Goal: Transaction & Acquisition: Purchase product/service

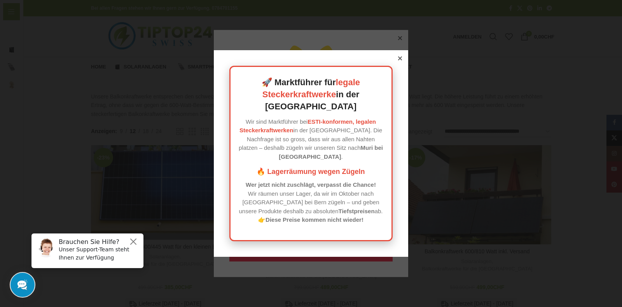
click at [401, 69] on div "🚀 Marktführer für legale Steckerkraftwerke in der Schweiz Wir sind Marktführer …" at bounding box center [311, 153] width 195 height 207
drag, startPoint x: 393, startPoint y: 68, endPoint x: 396, endPoint y: 66, distance: 4.2
click at [393, 68] on div "🚀 Marktführer für legale Steckerkraftwerke in der Schweiz Wir sind Marktführer …" at bounding box center [311, 153] width 195 height 207
click at [398, 62] on div at bounding box center [400, 58] width 7 height 7
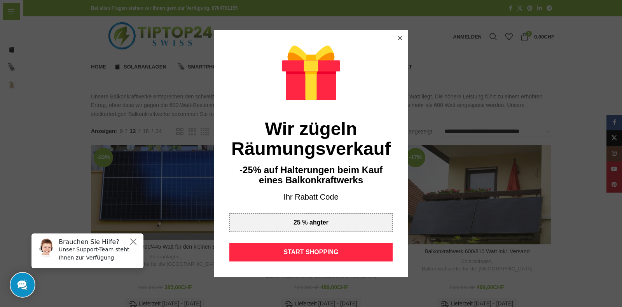
click at [396, 30] on div "Wir zügeln Räumungsverkauf -25% auf Halterungen beim Kauf eines Balkonkraftwerk…" at bounding box center [311, 153] width 195 height 247
click at [398, 37] on icon at bounding box center [400, 38] width 4 height 4
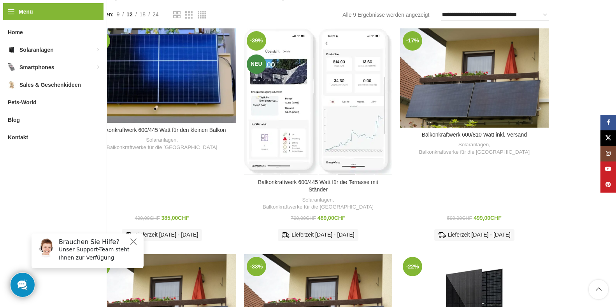
scroll to position [156, 0]
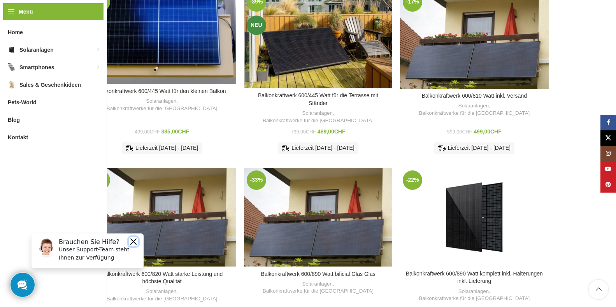
click at [135, 242] on button "Close" at bounding box center [133, 241] width 9 height 9
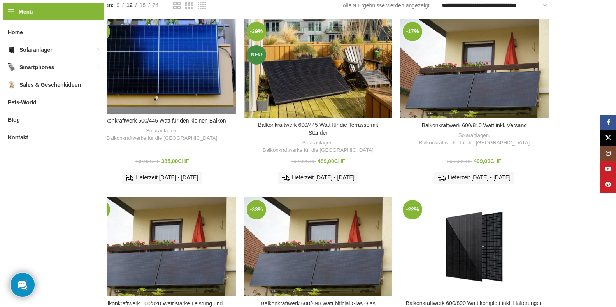
scroll to position [0, 0]
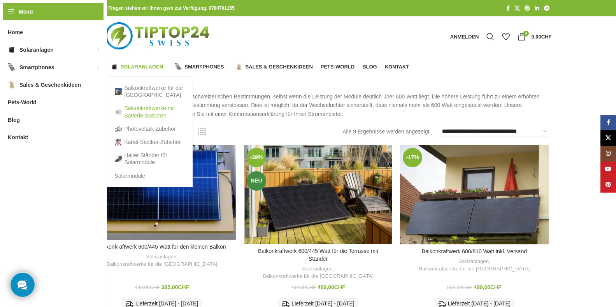
click at [162, 112] on link "Balkonkraftwerke mit Batterie Speicher" at bounding box center [150, 112] width 70 height 20
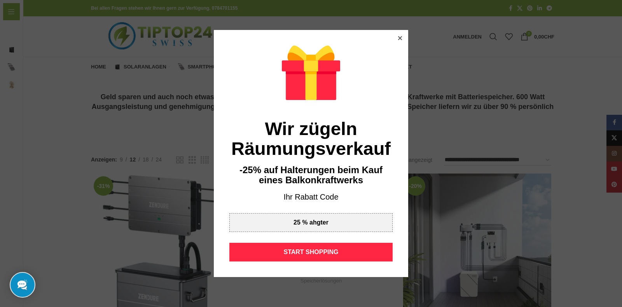
click at [397, 35] on div at bounding box center [400, 38] width 7 height 7
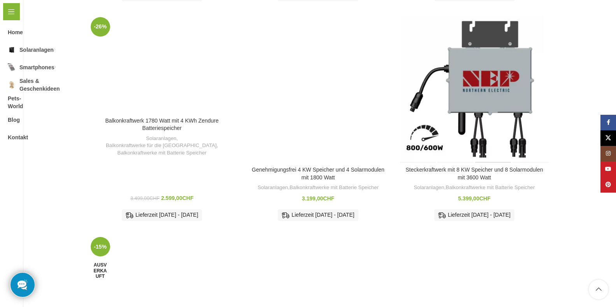
scroll to position [545, 0]
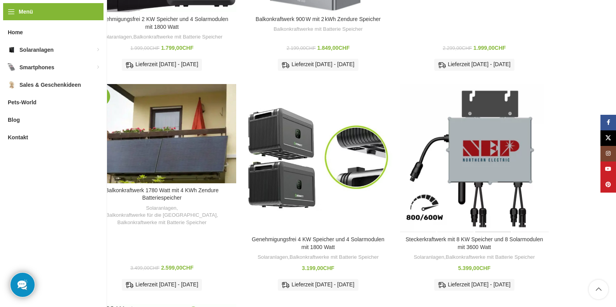
click at [491, 160] on div "Steckerkraftwerk mit 8 KW Speicher und 8 Solarmodulen mit 3600 Watt" at bounding box center [492, 158] width 37 height 148
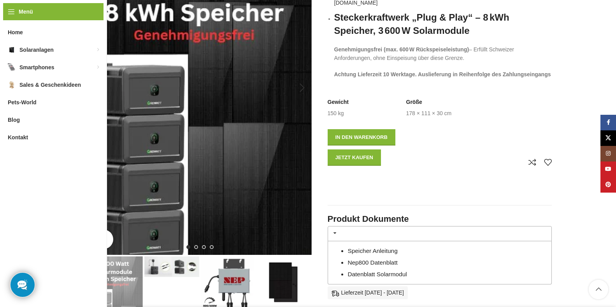
scroll to position [78, 0]
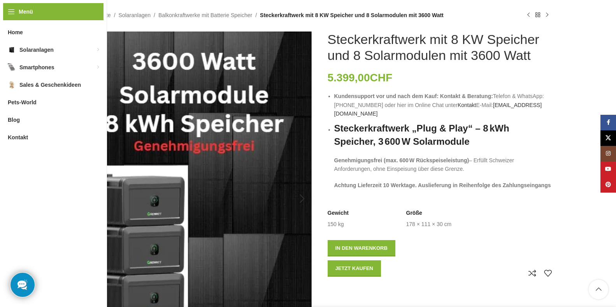
click at [214, 189] on img "1 / 4" at bounding box center [200, 199] width 224 height 334
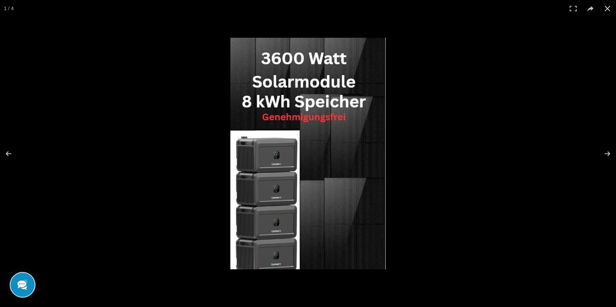
click at [327, 153] on img at bounding box center [307, 153] width 155 height 231
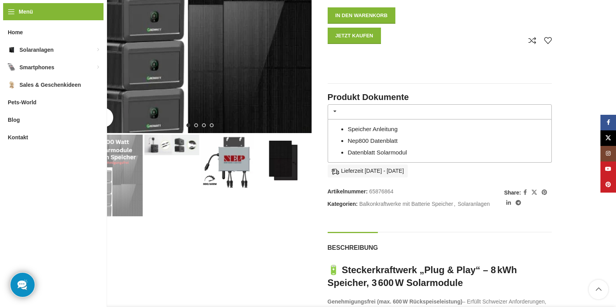
scroll to position [311, 0]
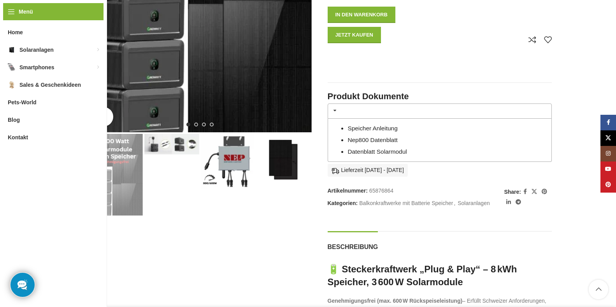
click at [285, 166] on img "4 / 4" at bounding box center [284, 161] width 55 height 55
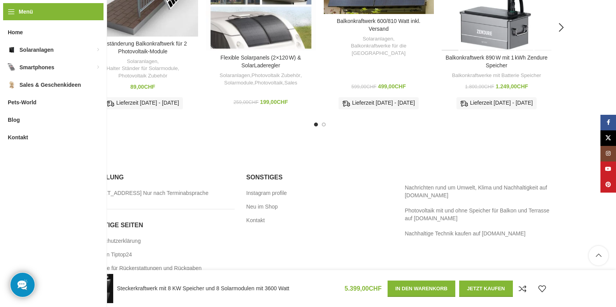
scroll to position [1442, 0]
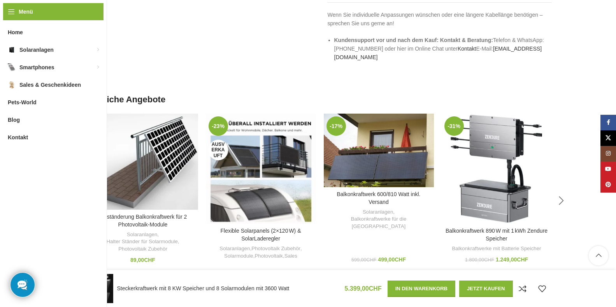
click at [565, 191] on div "Next slide" at bounding box center [561, 200] width 19 height 19
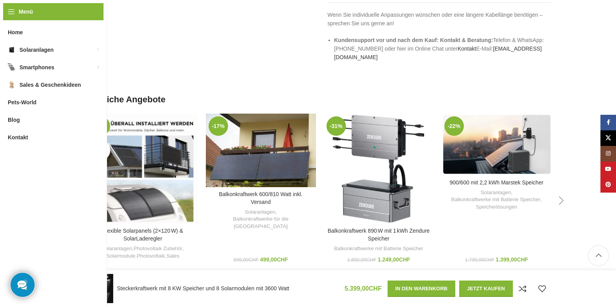
click at [565, 191] on div "Next slide" at bounding box center [561, 200] width 19 height 19
click at [78, 191] on div "Previous slide" at bounding box center [77, 200] width 19 height 19
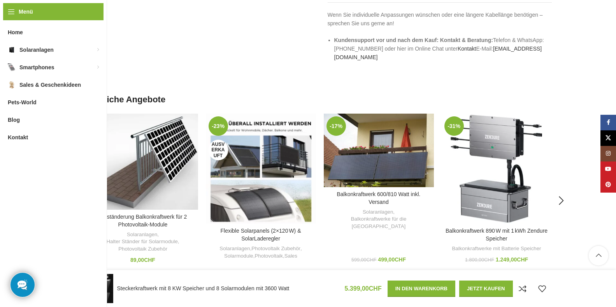
click at [78, 191] on div "Previous slide" at bounding box center [77, 200] width 19 height 19
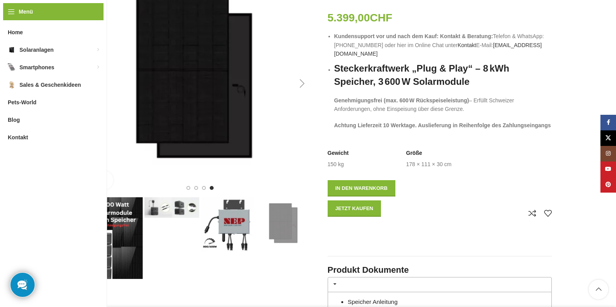
scroll to position [81, 0]
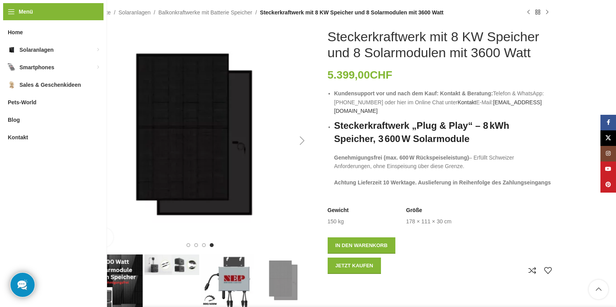
click at [302, 146] on div "Next slide" at bounding box center [302, 140] width 19 height 19
click at [301, 141] on div "Next slide" at bounding box center [302, 140] width 19 height 19
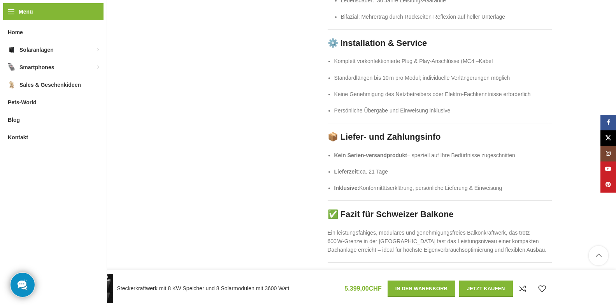
scroll to position [1131, 0]
